Goal: Task Accomplishment & Management: Use online tool/utility

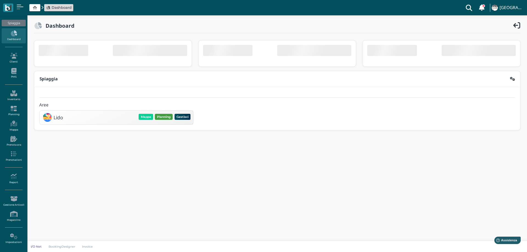
click at [163, 116] on div "Lido Mappa Planning Gestisci Elimina" at bounding box center [117, 118] width 154 height 14
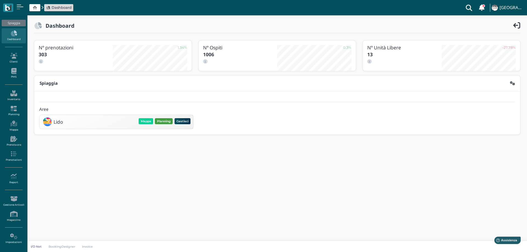
click at [165, 121] on button "Planning" at bounding box center [164, 121] width 18 height 6
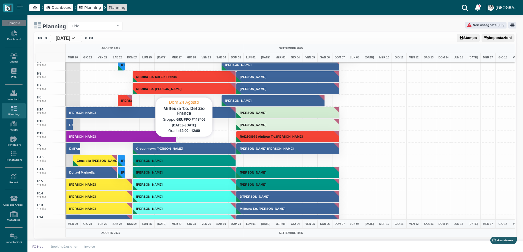
scroll to position [1868, 0]
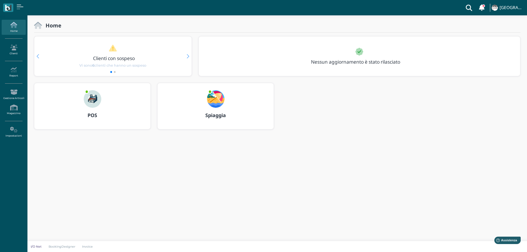
click at [217, 99] on img at bounding box center [216, 99] width 18 height 18
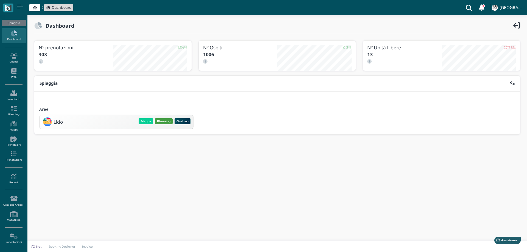
click at [163, 118] on div "Mappa Planning Gestisci Elimina" at bounding box center [165, 122] width 54 height 8
click at [163, 124] on button "Planning" at bounding box center [164, 121] width 18 height 6
